Goal: Task Accomplishment & Management: Use online tool/utility

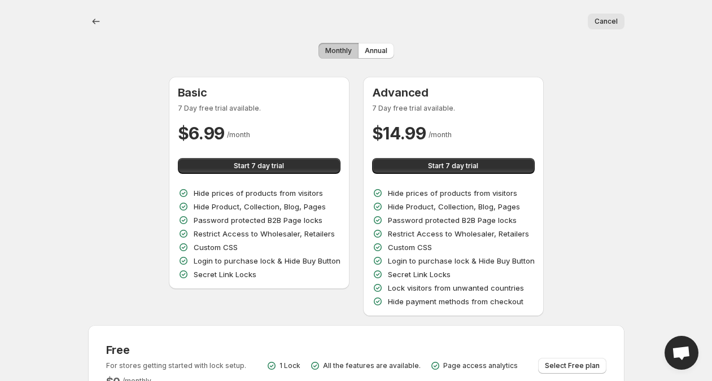
click at [342, 45] on button "Monthly" at bounding box center [338, 51] width 40 height 16
click at [347, 47] on span "Monthly" at bounding box center [338, 50] width 27 height 9
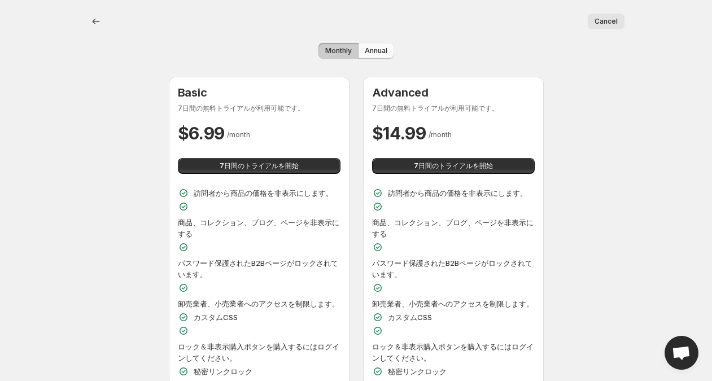
click at [366, 47] on span "Annual" at bounding box center [376, 50] width 23 height 9
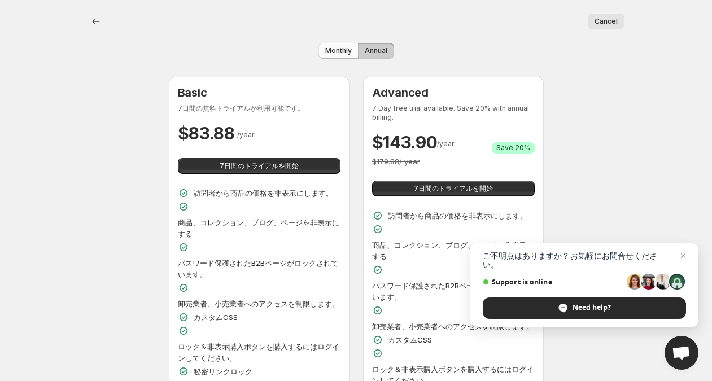
click at [340, 47] on span "Monthly" at bounding box center [338, 50] width 27 height 9
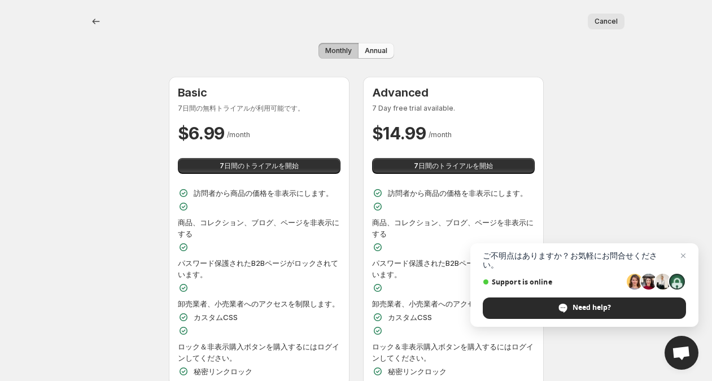
click at [366, 50] on span "Annual" at bounding box center [376, 50] width 23 height 9
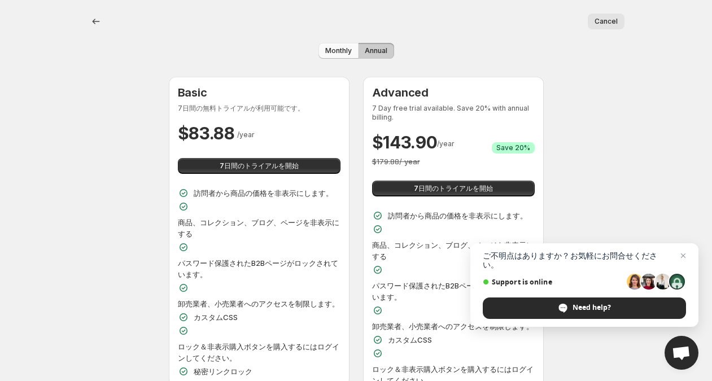
click at [340, 50] on span "Monthly" at bounding box center [338, 50] width 27 height 9
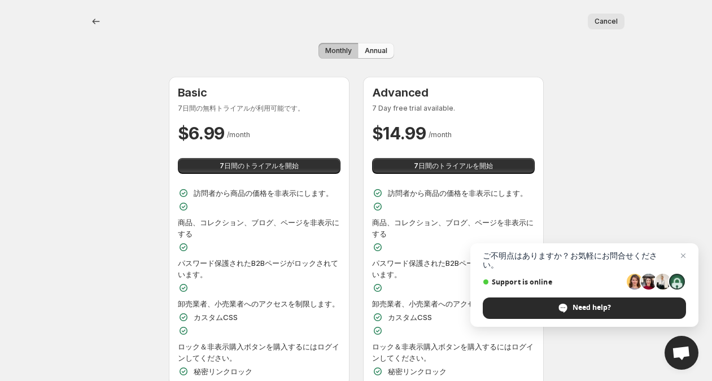
click at [366, 50] on span "Annual" at bounding box center [376, 50] width 23 height 9
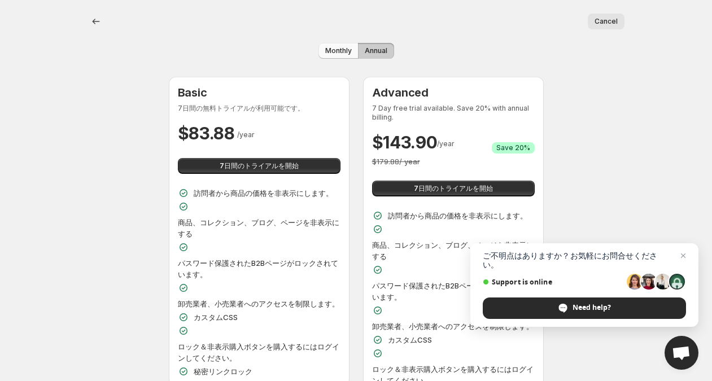
click at [338, 52] on span "Monthly" at bounding box center [338, 50] width 27 height 9
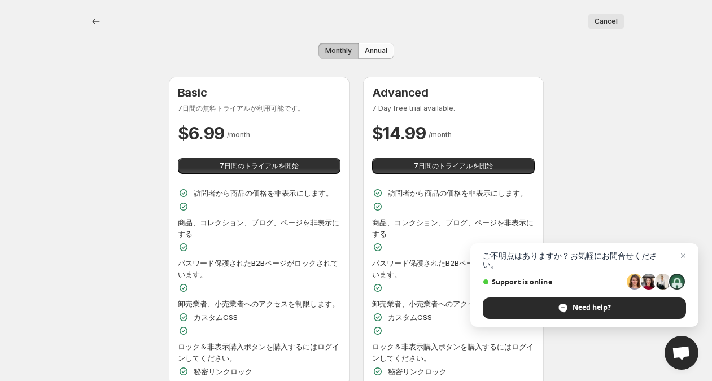
click at [367, 52] on span "Annual" at bounding box center [376, 50] width 23 height 9
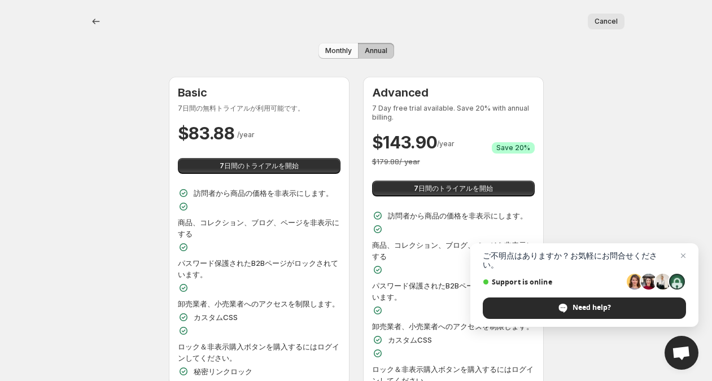
click at [352, 54] on button "Monthly" at bounding box center [338, 51] width 40 height 16
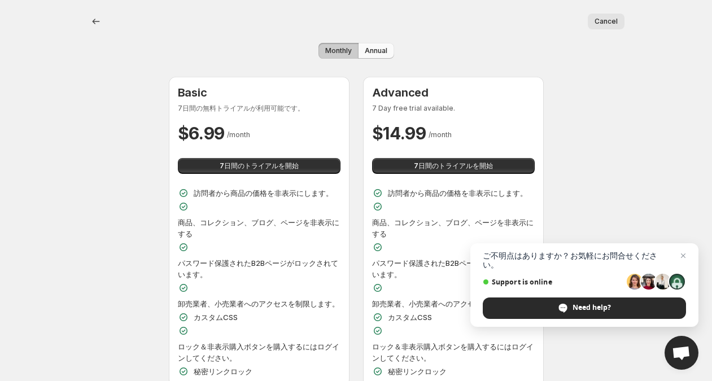
click at [359, 52] on button "Annual" at bounding box center [376, 51] width 36 height 16
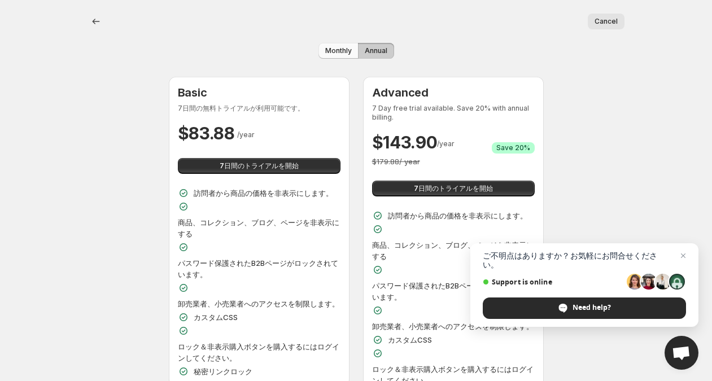
click at [348, 52] on span "Monthly" at bounding box center [338, 50] width 27 height 9
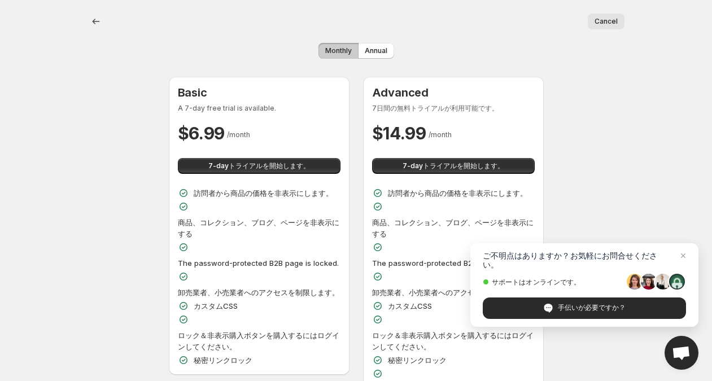
scroll to position [7, 0]
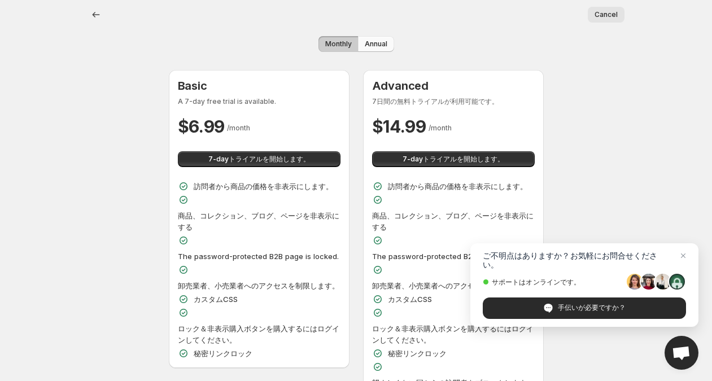
click at [373, 49] on button "Annual" at bounding box center [376, 44] width 36 height 16
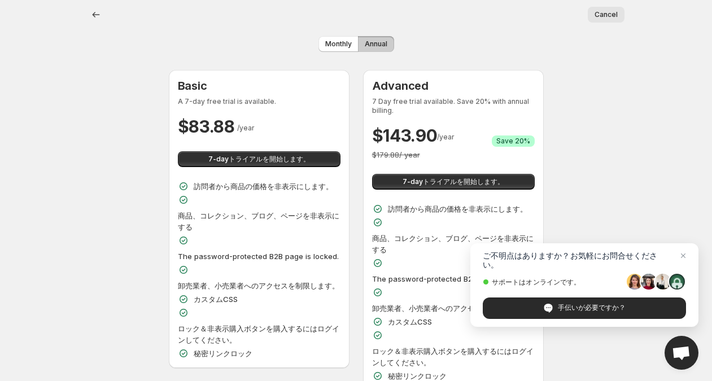
click at [303, 47] on div "Monthly Annual" at bounding box center [356, 44] width 536 height 16
click at [321, 44] on button "Monthly" at bounding box center [338, 44] width 40 height 16
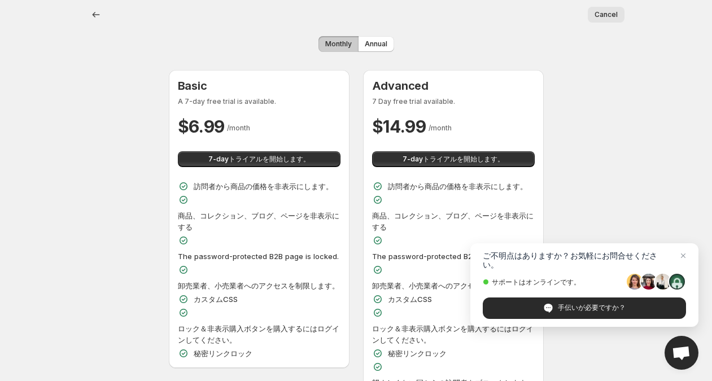
click at [356, 41] on button "Monthly" at bounding box center [338, 44] width 40 height 16
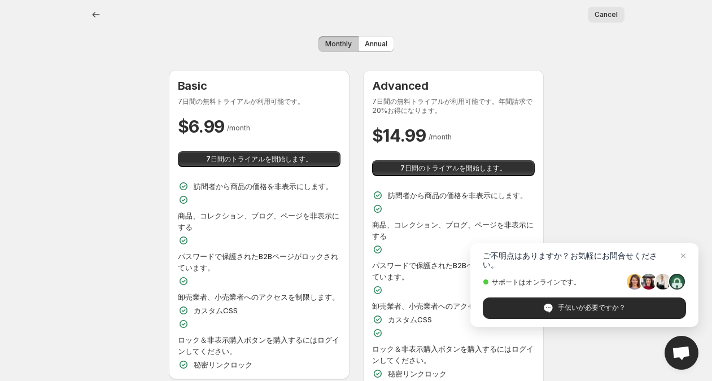
click at [339, 44] on span "Monthly" at bounding box center [338, 44] width 27 height 9
click at [365, 42] on span "Annual" at bounding box center [376, 44] width 23 height 9
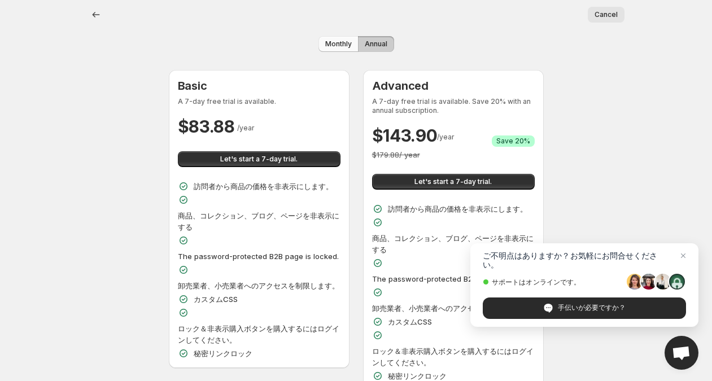
click at [348, 43] on span "Monthly" at bounding box center [338, 44] width 27 height 9
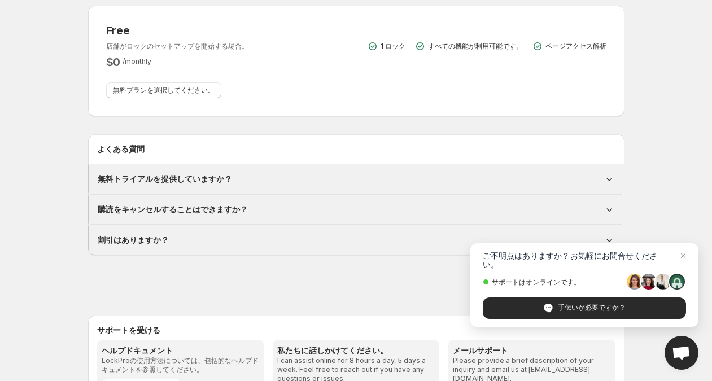
scroll to position [460, 0]
click at [189, 91] on span "無料プランを選択してください。" at bounding box center [164, 90] width 102 height 9
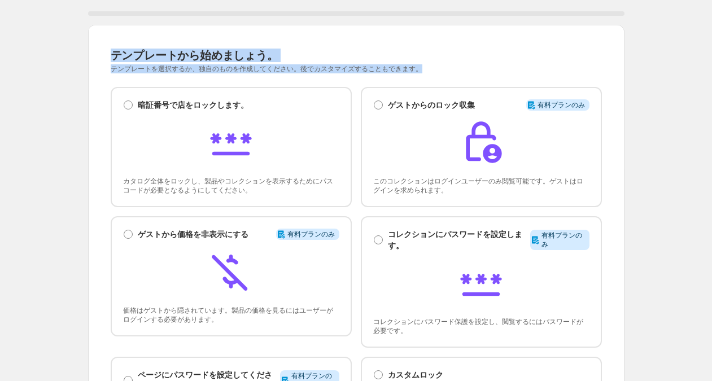
drag, startPoint x: 90, startPoint y: 52, endPoint x: 463, endPoint y: 54, distance: 373.1
click at [454, 72] on div "テンプレートから始めましょう。このページは準備ができています。 テンプレートから始めましょう。 テンプレートを選択するか、独自のものを作成してください。後でカ…" at bounding box center [356, 279] width 536 height 509
click at [465, 51] on div "テンプレートから始めましょう。" at bounding box center [309, 55] width 397 height 16
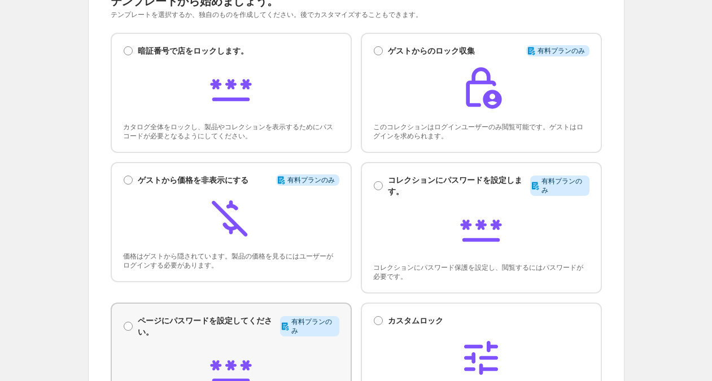
scroll to position [40, 0]
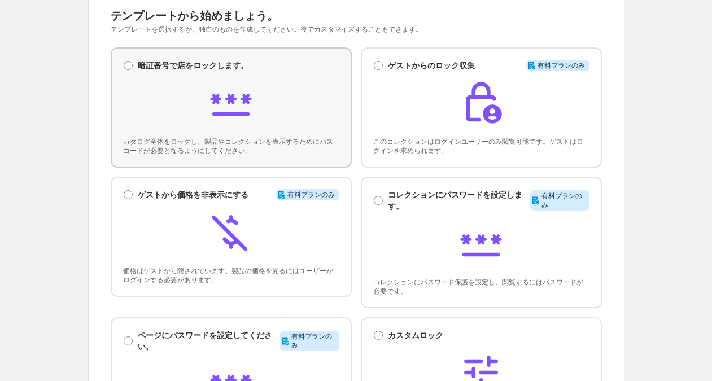
click at [234, 134] on div "暗証番号で店をロックします。 暗証番号で店をロックします。 カタログ全体をロックし、製品やコレクションを表示するためにパスコードが必要となるようにしてください。" at bounding box center [231, 107] width 216 height 95
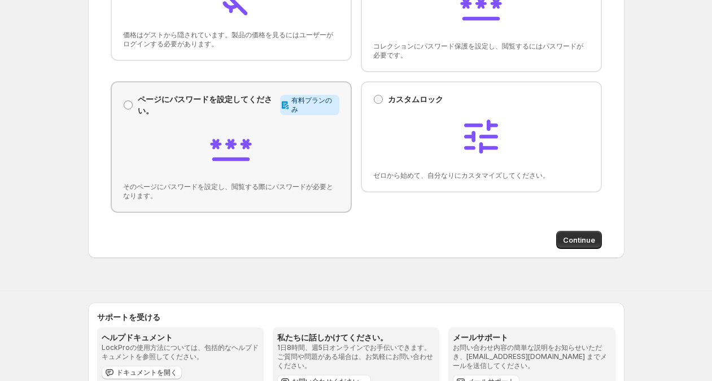
scroll to position [338, 0]
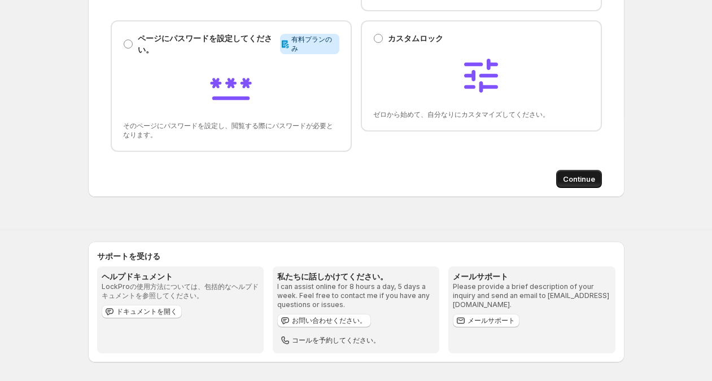
click at [557, 175] on button "Continue" at bounding box center [579, 179] width 46 height 18
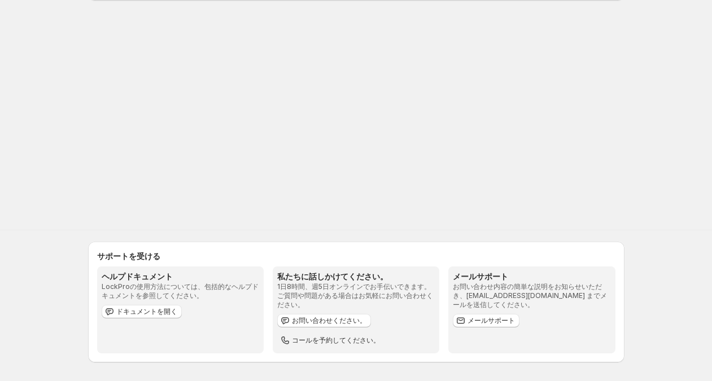
scroll to position [0, 0]
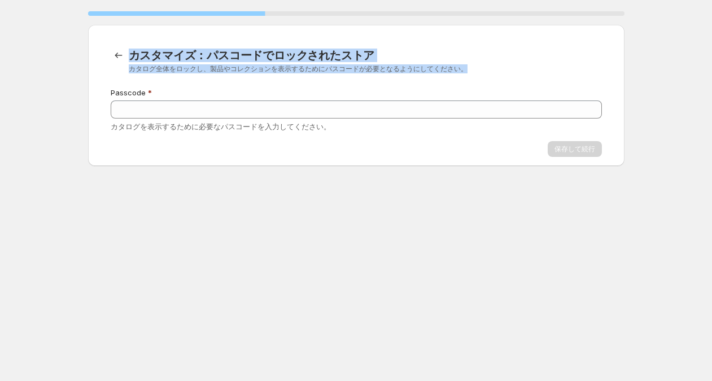
drag, startPoint x: 127, startPoint y: 68, endPoint x: 485, endPoint y: 69, distance: 358.5
click at [485, 69] on div "カスタマイズ：パスコードでロックされたストア カタログ全体をロックし、製品やコレクションを表示するためにパスコードが必要となるようにしてください。" at bounding box center [356, 60] width 491 height 26
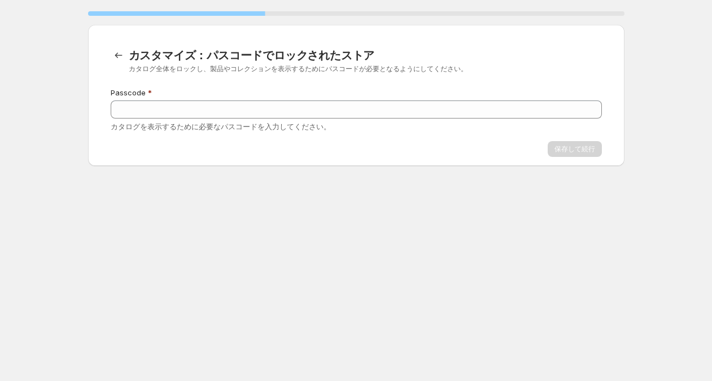
click at [204, 235] on div "33 % カスタマイズ：パスコードでロックされたストア。このページは準備完了です。 カスタマイズ：パスコードでロックされたストア カタログ全体をロックし、製品…" at bounding box center [356, 183] width 712 height 367
click at [119, 56] on icon "Back to templates" at bounding box center [118, 55] width 11 height 11
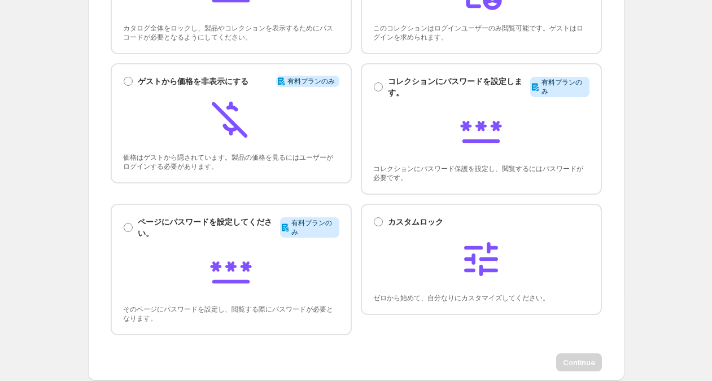
scroll to position [331, 0]
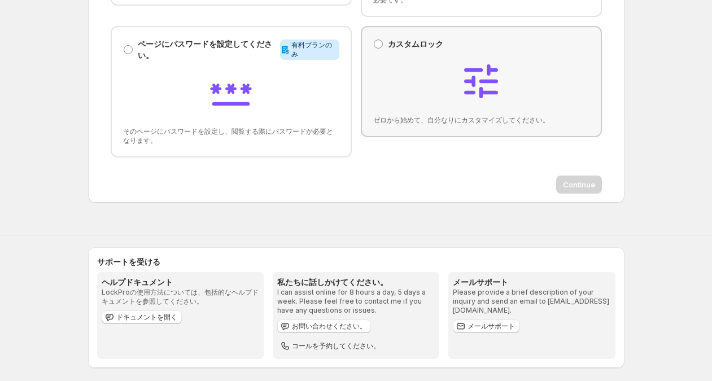
click at [474, 90] on img at bounding box center [480, 81] width 45 height 45
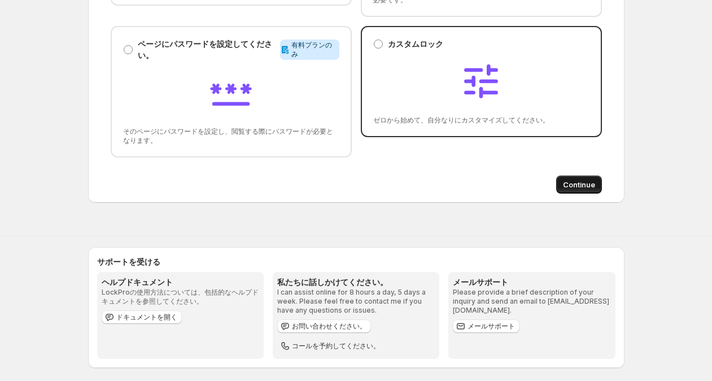
click at [559, 183] on button "Continue" at bounding box center [579, 185] width 46 height 18
select select "******"
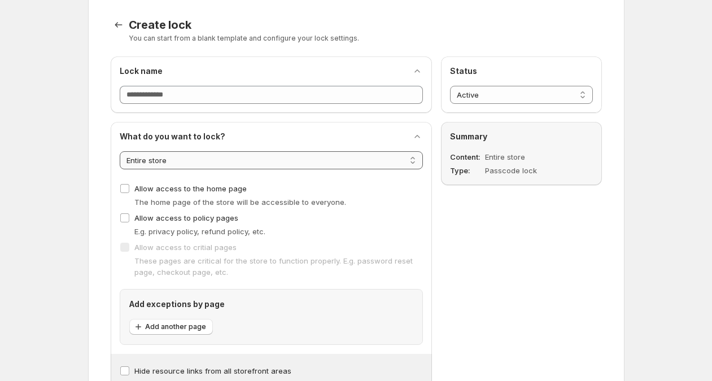
scroll to position [0, 0]
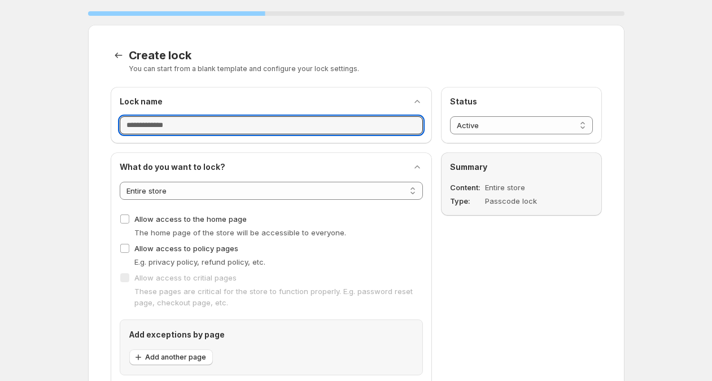
drag, startPoint x: 306, startPoint y: 130, endPoint x: 300, endPoint y: 134, distance: 7.4
click at [305, 130] on input "Lock name" at bounding box center [271, 125] width 303 height 18
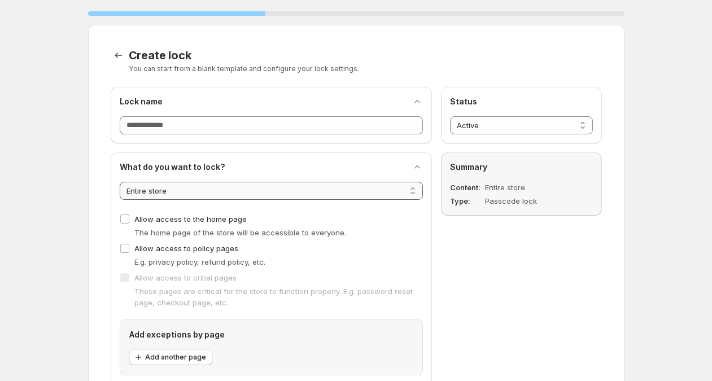
scroll to position [98, 0]
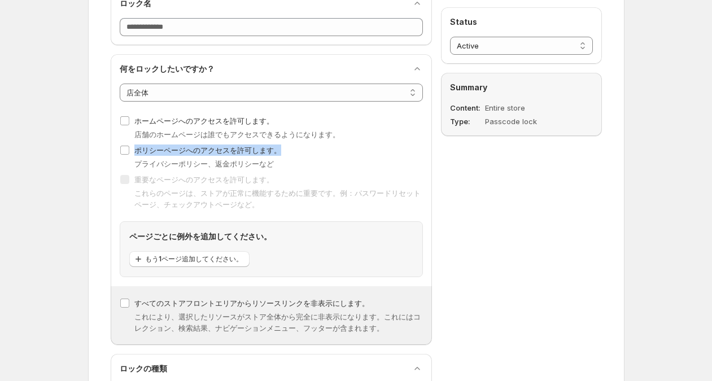
drag, startPoint x: 456, startPoint y: 142, endPoint x: 482, endPoint y: 163, distance: 33.3
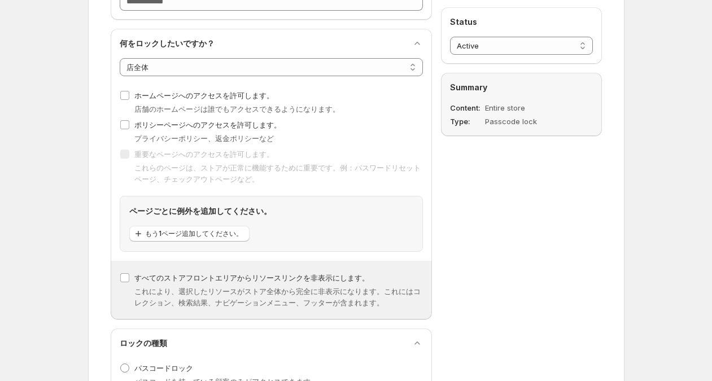
scroll to position [138, 0]
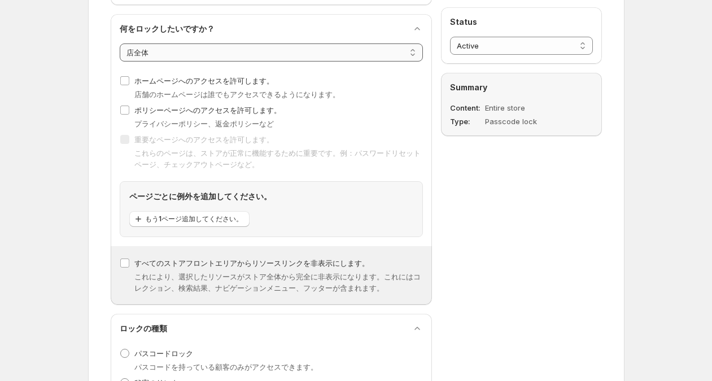
click at [256, 54] on select "**********" at bounding box center [271, 52] width 303 height 18
click at [120, 43] on select "**********" at bounding box center [271, 52] width 303 height 18
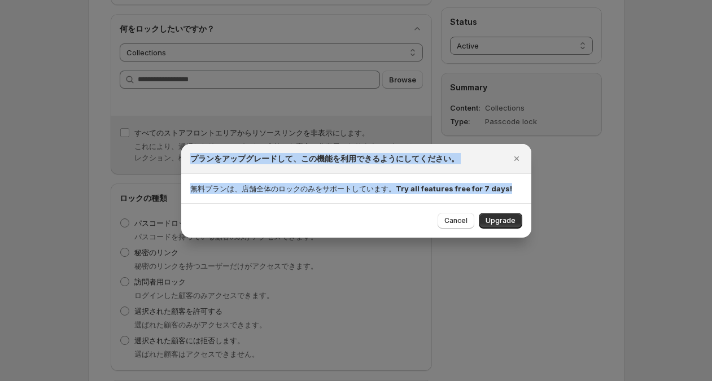
drag, startPoint x: 189, startPoint y: 159, endPoint x: 511, endPoint y: 199, distance: 324.8
click at [511, 199] on div "プランをアップグレードして、この機能を利用できるようにしてください。 無料プランは、店舗全体のロックのみをサポートしています。 Try all feature…" at bounding box center [356, 191] width 350 height 94
click at [445, 221] on button "Cancel" at bounding box center [455, 221] width 37 height 16
select select "*******"
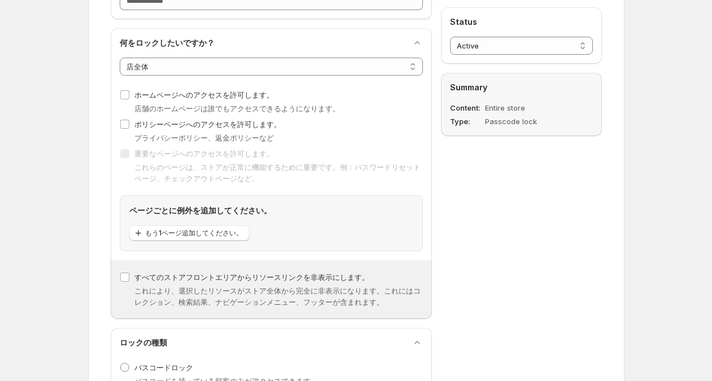
scroll to position [0, 0]
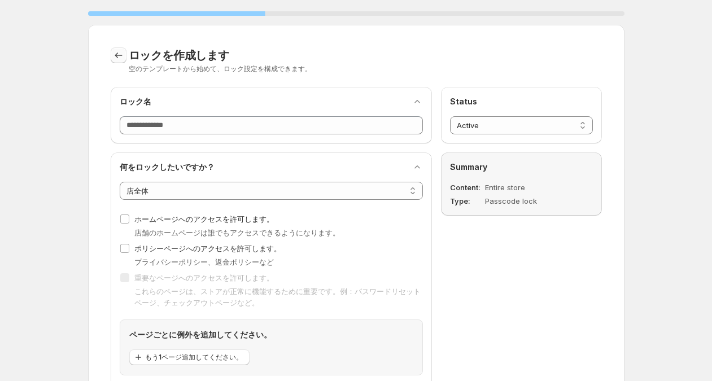
click at [119, 62] on button "Back to templates" at bounding box center [119, 55] width 16 height 16
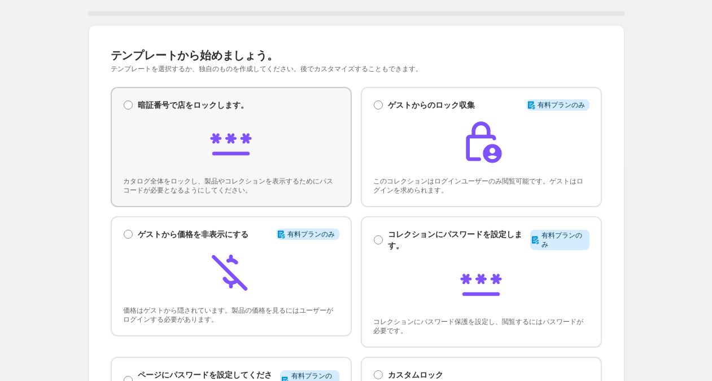
click at [239, 126] on img at bounding box center [230, 142] width 45 height 45
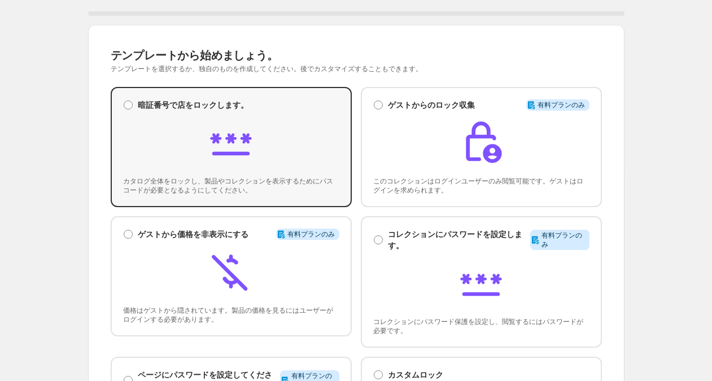
click at [208, 175] on div "暗証番号で店をロックします。 暗証番号で店をロックします。 カタログ全体をロックし、製品やコレクションを表示するためにパスコードが必要となるようにしてください。" at bounding box center [231, 146] width 216 height 95
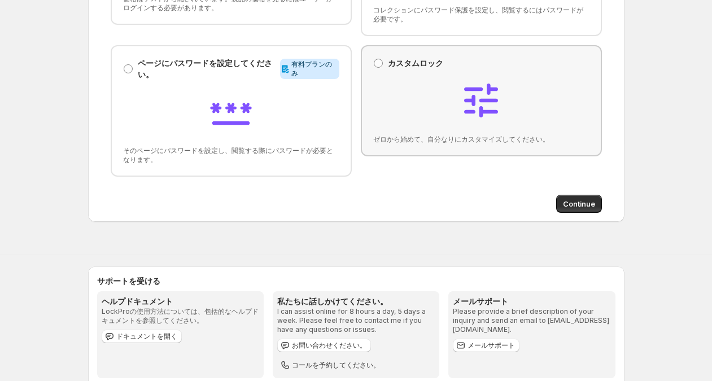
scroll to position [338, 0]
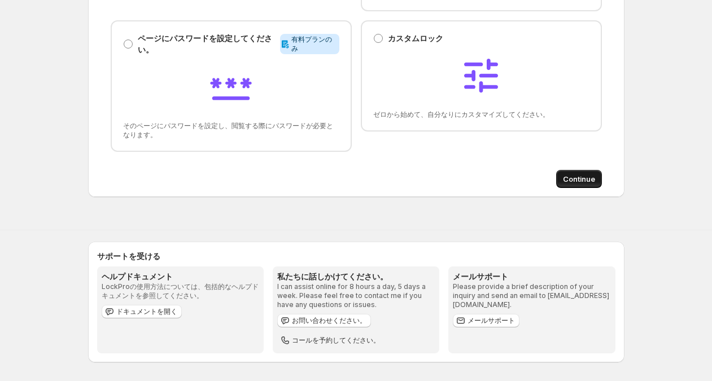
drag, startPoint x: 557, startPoint y: 165, endPoint x: 557, endPoint y: 178, distance: 13.6
click at [556, 170] on div "Continue" at bounding box center [356, 174] width 491 height 27
click at [561, 180] on button "Continue" at bounding box center [579, 179] width 46 height 18
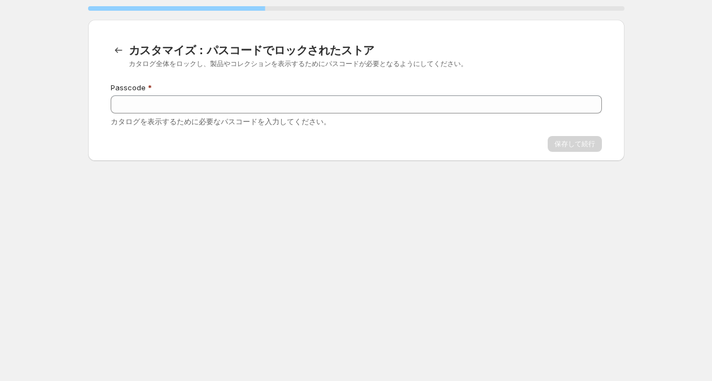
scroll to position [0, 0]
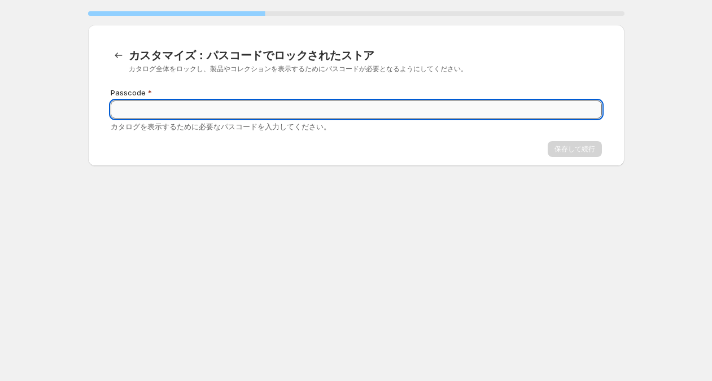
click at [412, 104] on input "Passcode" at bounding box center [356, 109] width 491 height 18
type input "*"
type input "***"
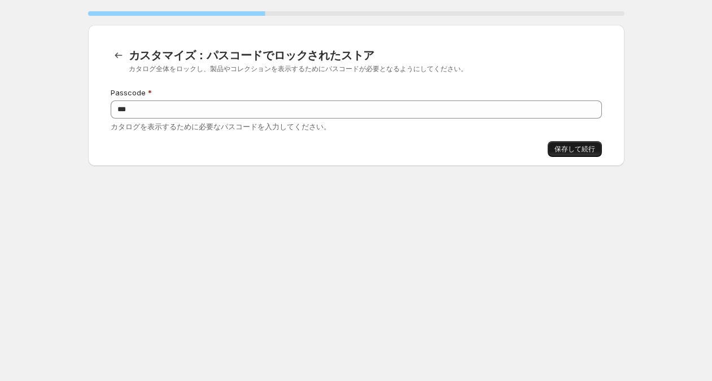
click at [556, 153] on span "保存して続行" at bounding box center [574, 149] width 41 height 9
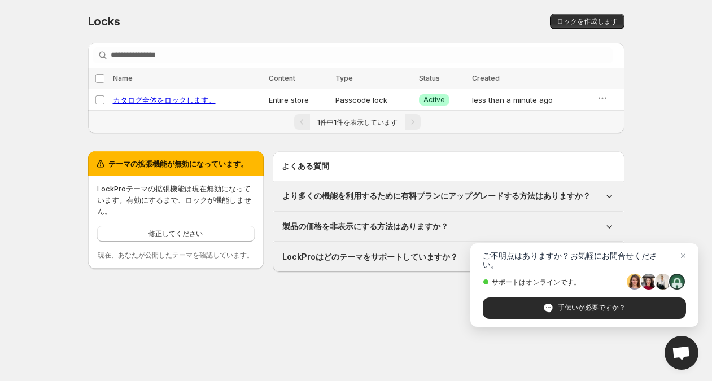
click at [476, 327] on div "ロック。このページは準備完了です。 Locks ロックを作成します すべてを検索中 すべてのロックを選択します。 Name Content Type Stat…" at bounding box center [356, 183] width 712 height 367
click at [686, 263] on span "Open chat" at bounding box center [683, 256] width 14 height 14
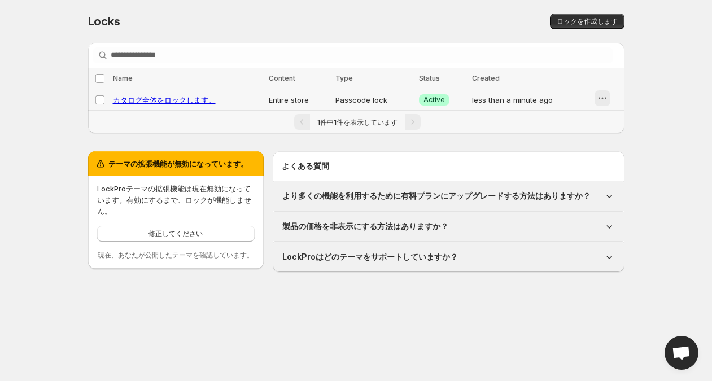
click at [602, 95] on icon "button" at bounding box center [602, 98] width 11 height 11
click at [597, 162] on icon "button" at bounding box center [590, 160] width 11 height 11
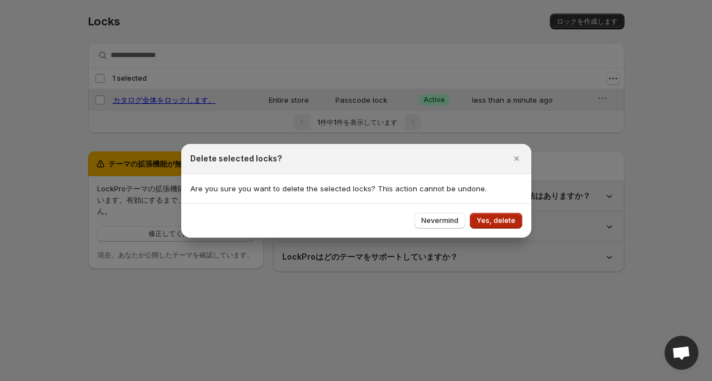
click at [495, 213] on button "Yes, delete" at bounding box center [496, 221] width 52 height 16
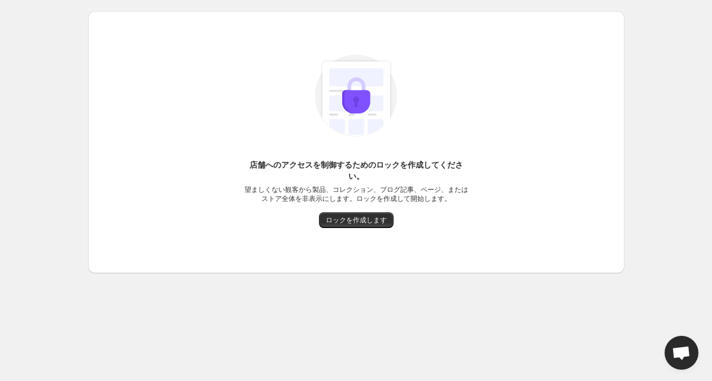
click at [614, 38] on div "店舗へのアクセスを制御するためのロックを作成してください。 望ましくない観客から製品、コレクション、ブログ記事、ページ、またはストア全体を非表示にします。ロッ…" at bounding box center [356, 130] width 518 height 196
click at [554, 49] on div "店舗へのアクセスを制御するためのロックを作成してください。 望ましくない観客から製品、コレクション、ブログ記事、ページ、またはストア全体を非表示にします。ロッ…" at bounding box center [356, 130] width 518 height 196
